Goal: Check status: Check status

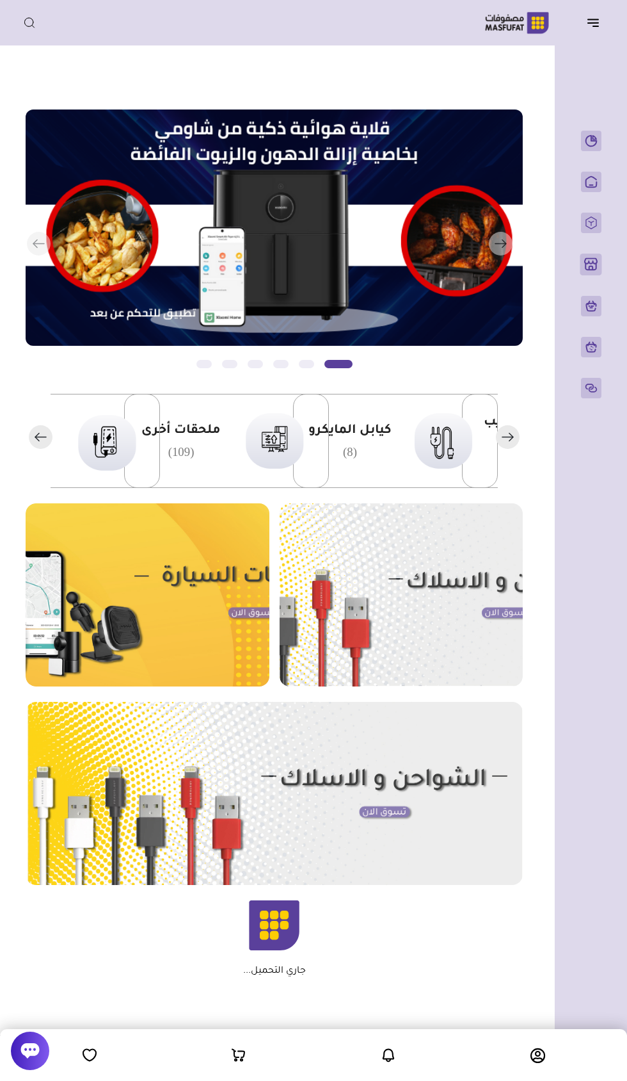
scroll to position [0, -294]
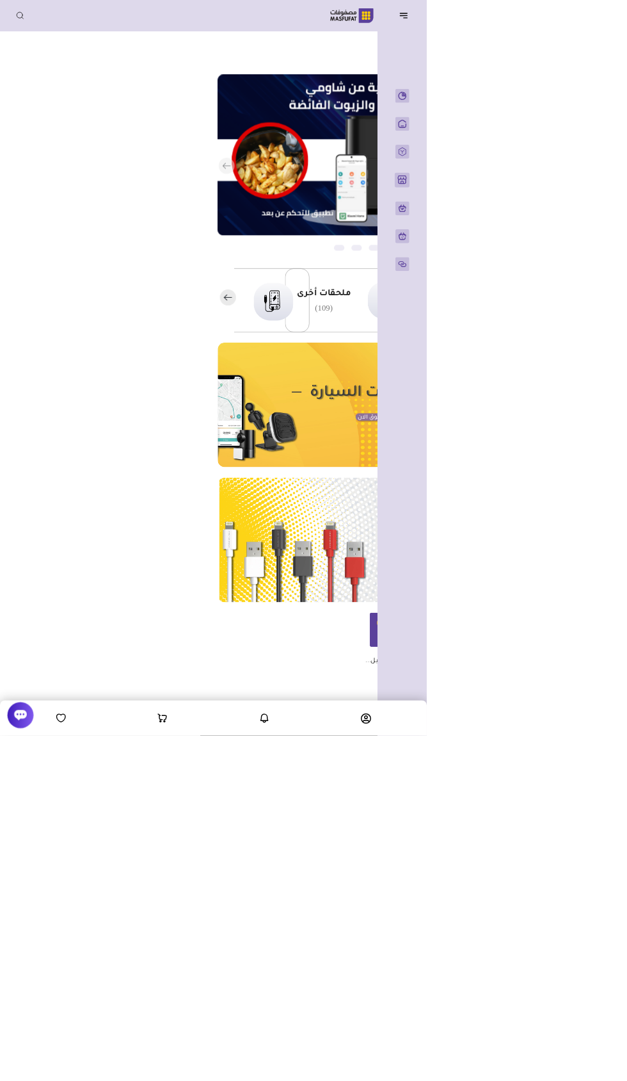
click at [593, 34] on button "button" at bounding box center [597, 22] width 40 height 24
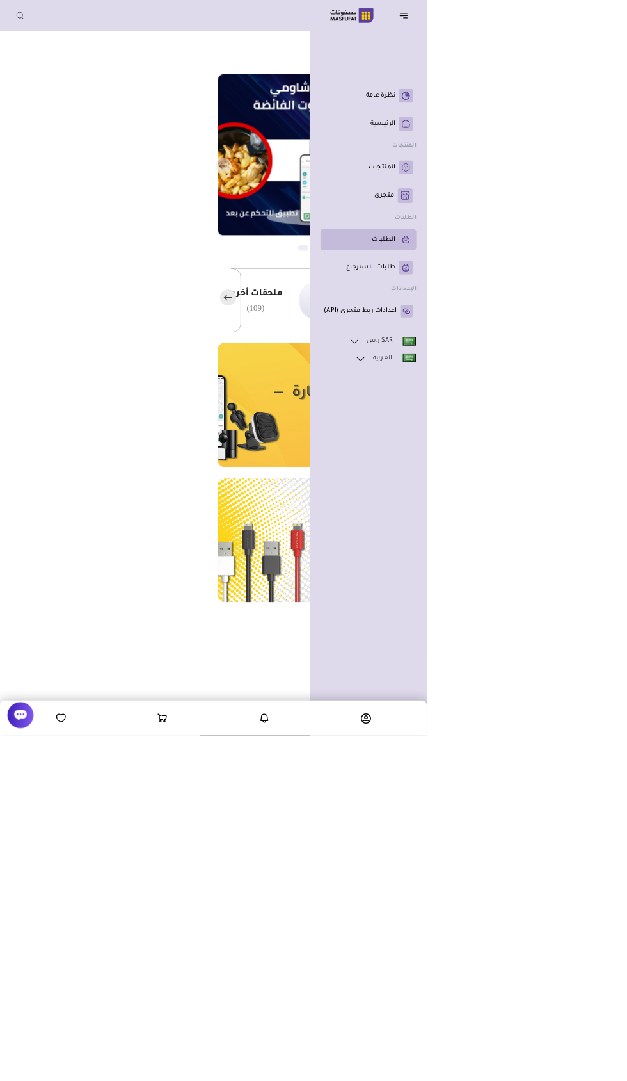
click at [564, 358] on p "الطلبات" at bounding box center [564, 352] width 35 height 13
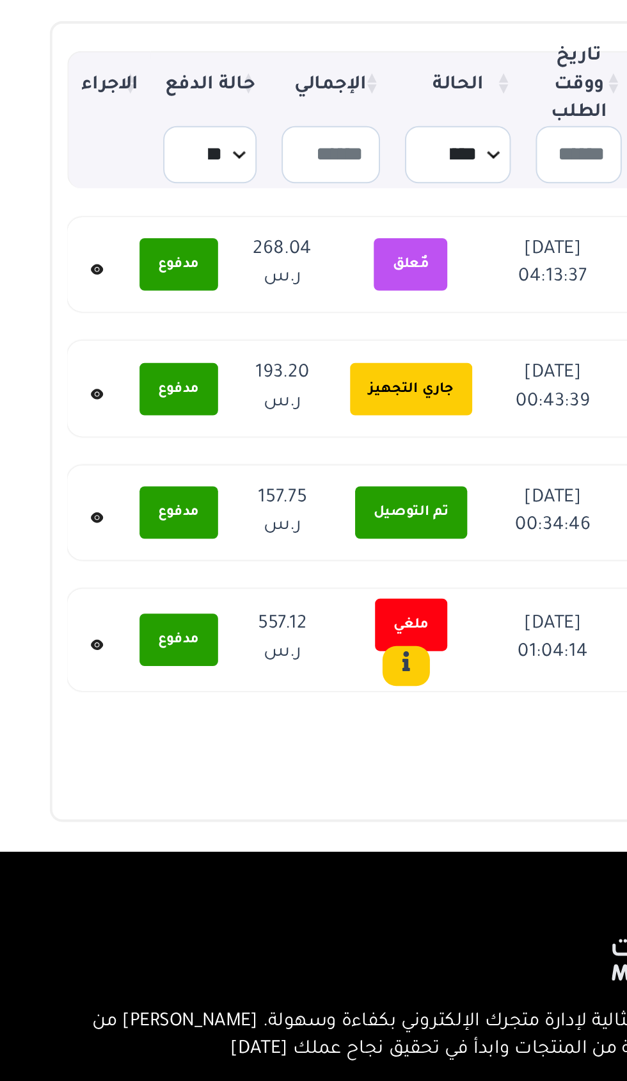
click at [49, 328] on icon at bounding box center [50, 329] width 2 height 2
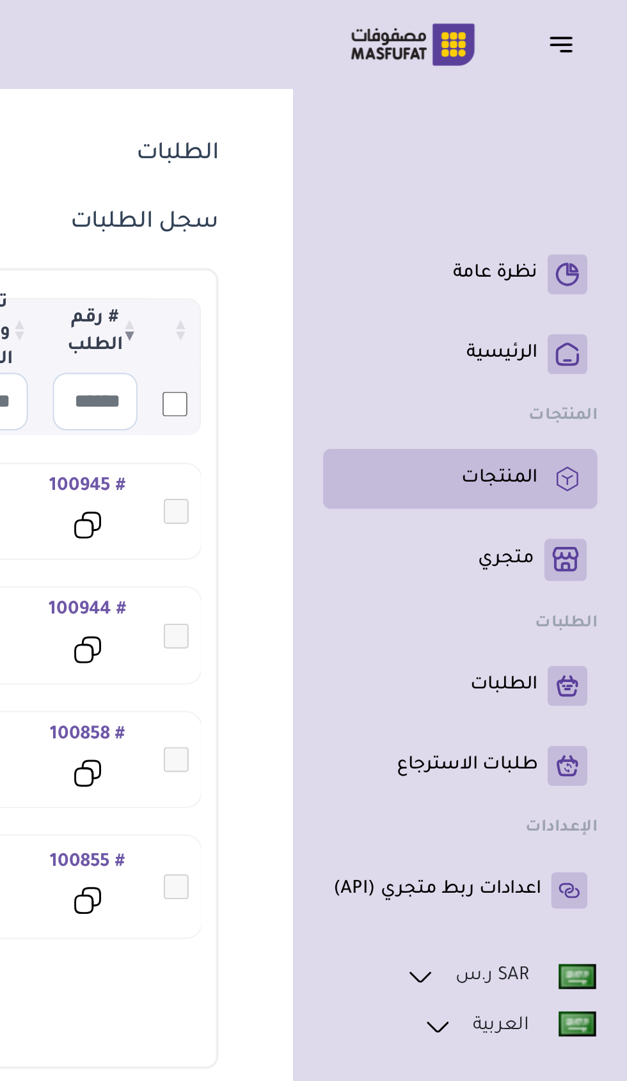
click at [570, 246] on p "المنتجات" at bounding box center [561, 245] width 39 height 13
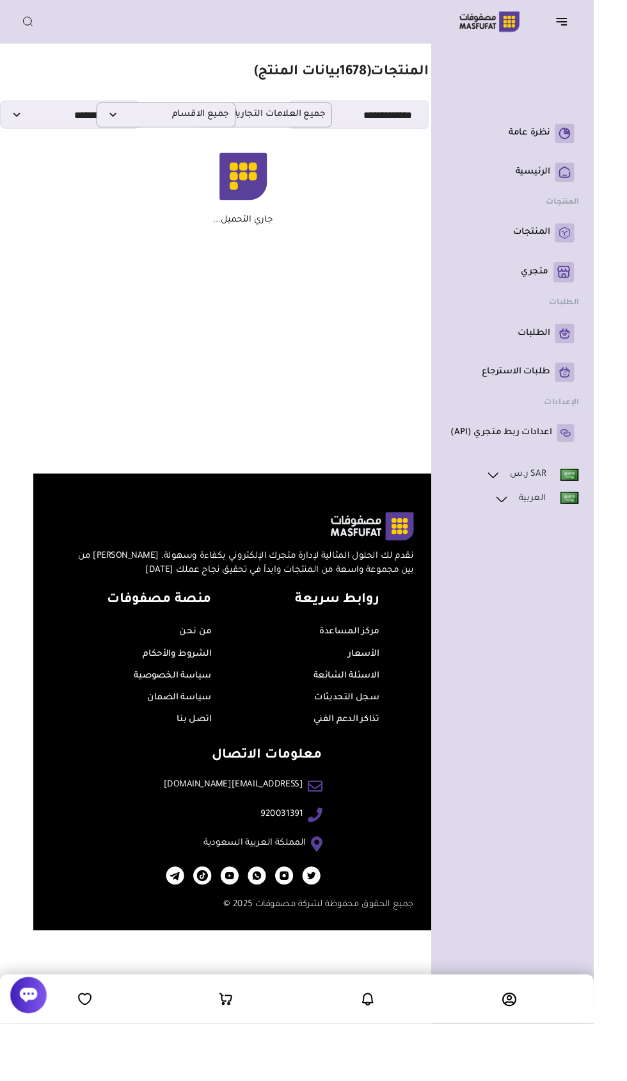
scroll to position [0, -52]
